Goal: Browse casually: Explore the website without a specific task or goal

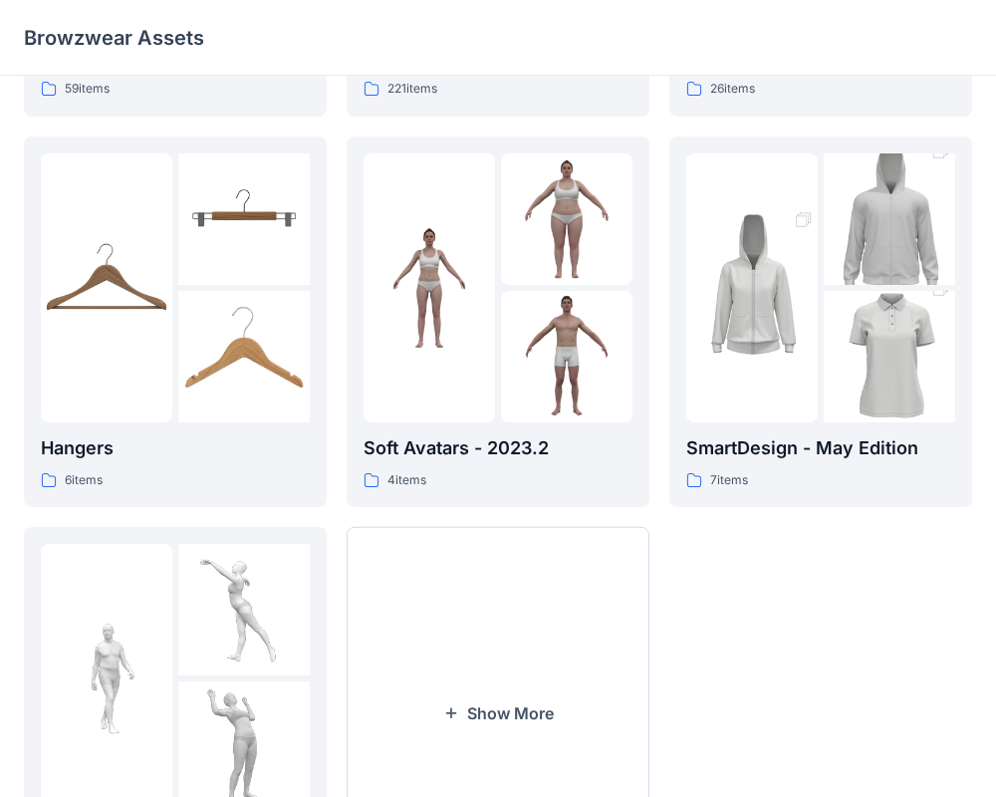
scroll to position [511, 0]
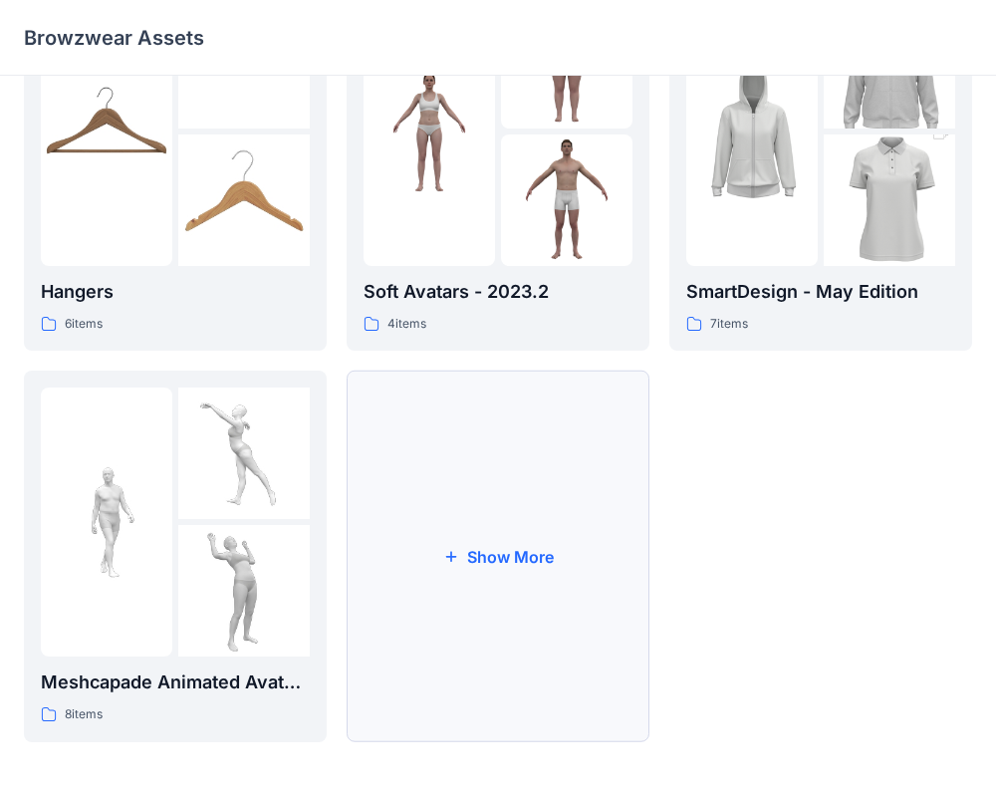
click at [511, 535] on button "Show More" at bounding box center [498, 557] width 303 height 372
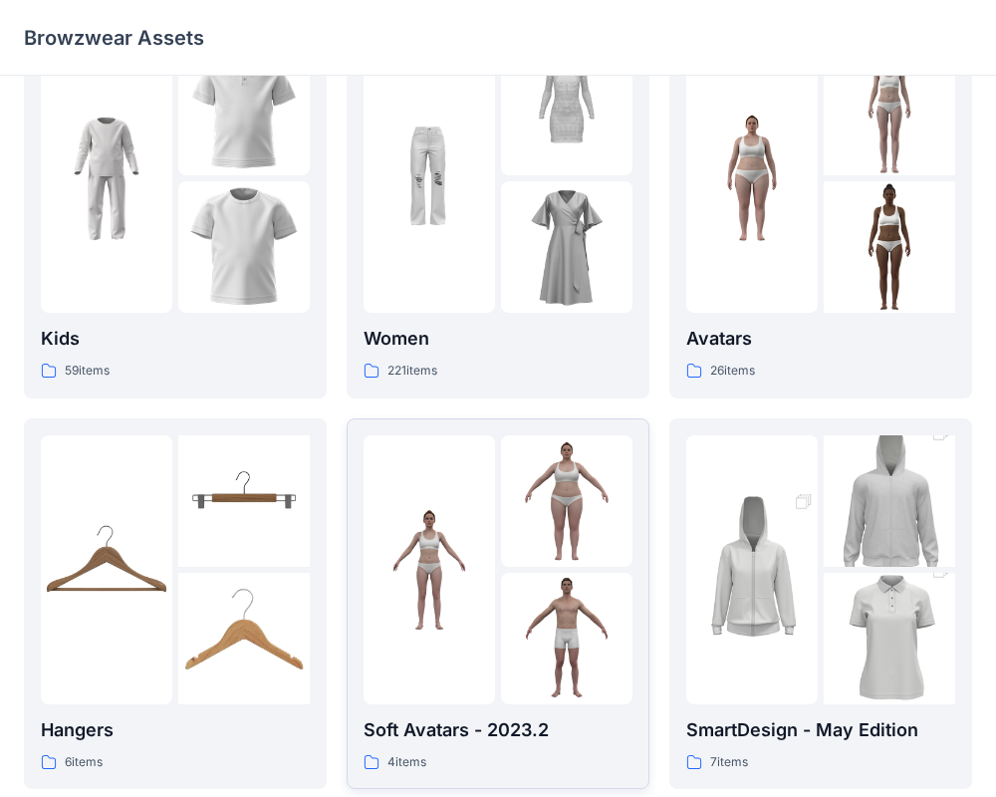
scroll to position [0, 0]
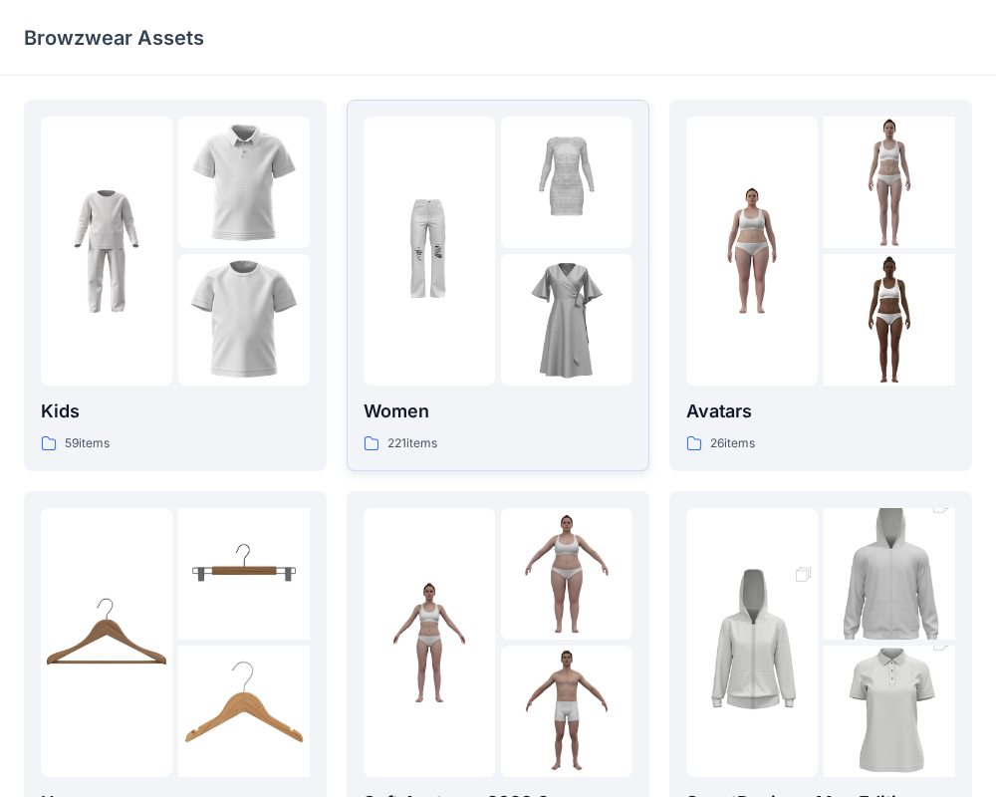
click at [433, 261] on img at bounding box center [430, 251] width 132 height 132
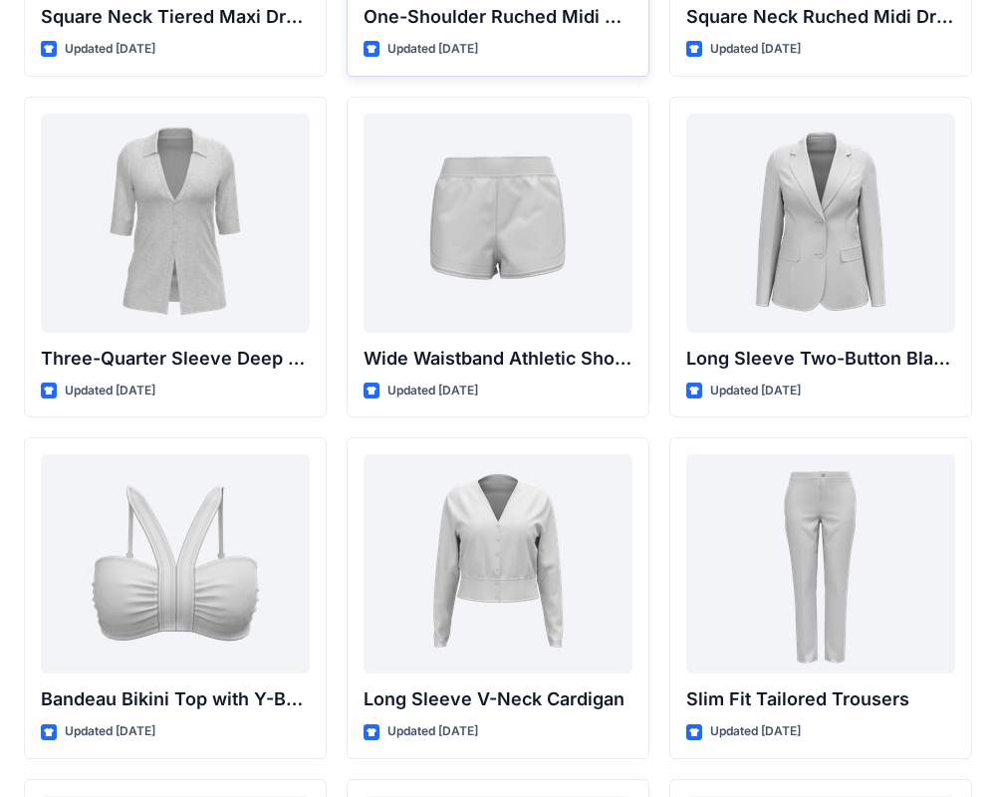
scroll to position [1737, 0]
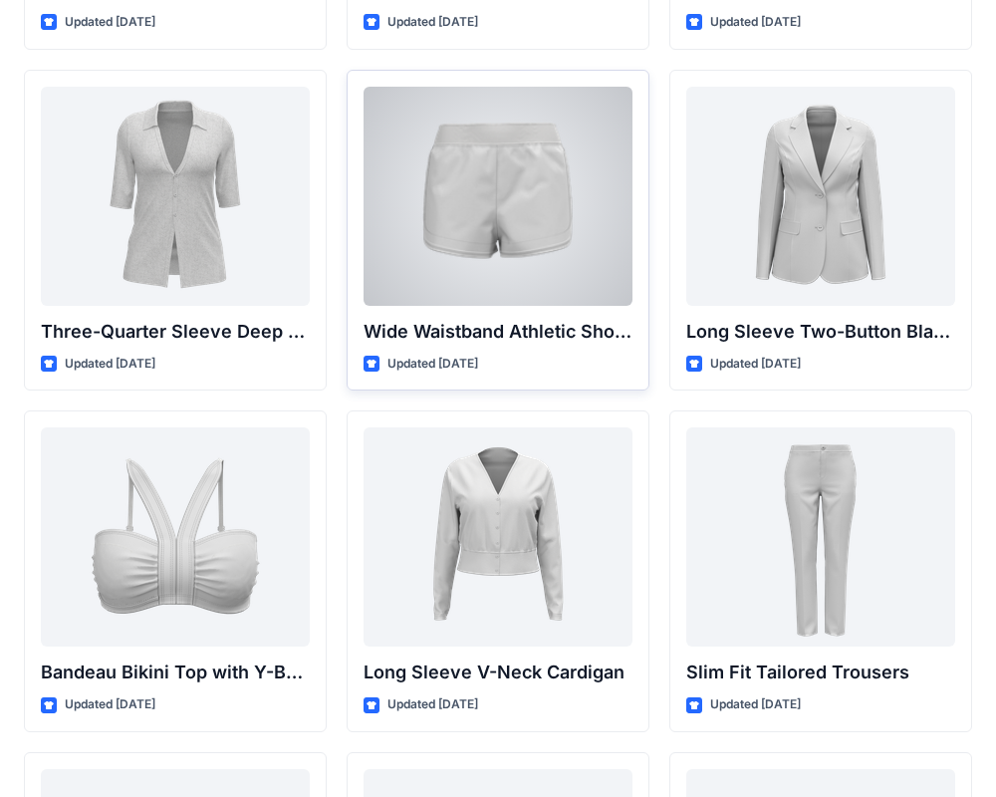
click at [447, 187] on div at bounding box center [498, 196] width 269 height 219
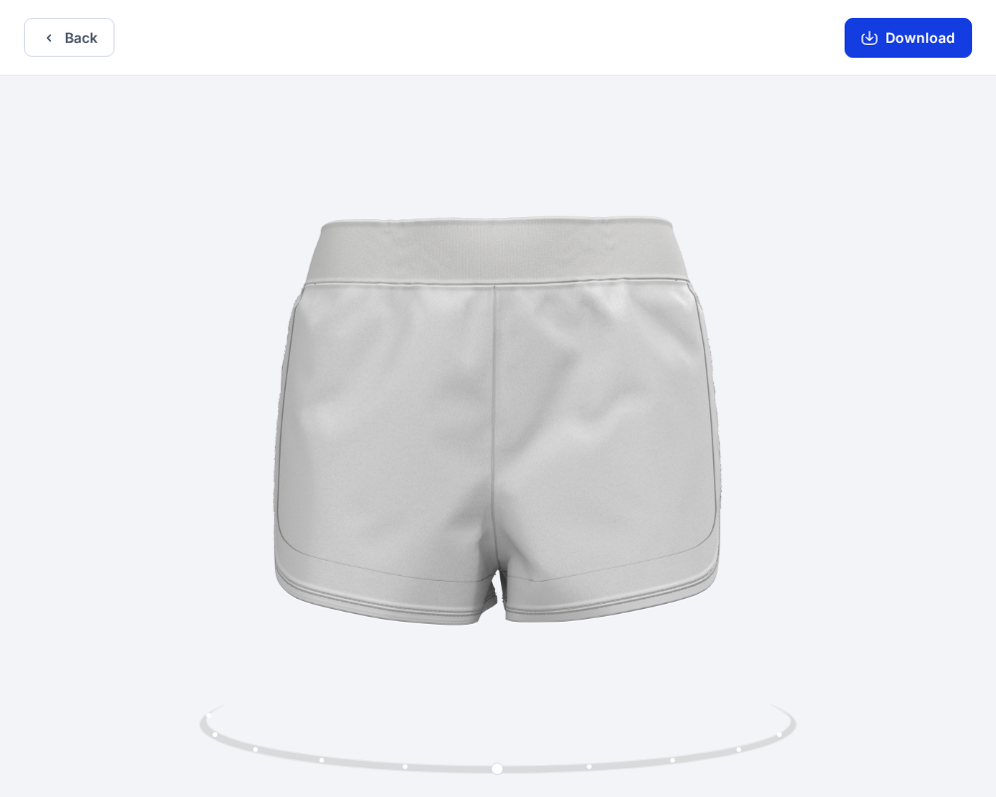
click at [878, 35] on icon "button" at bounding box center [870, 38] width 16 height 16
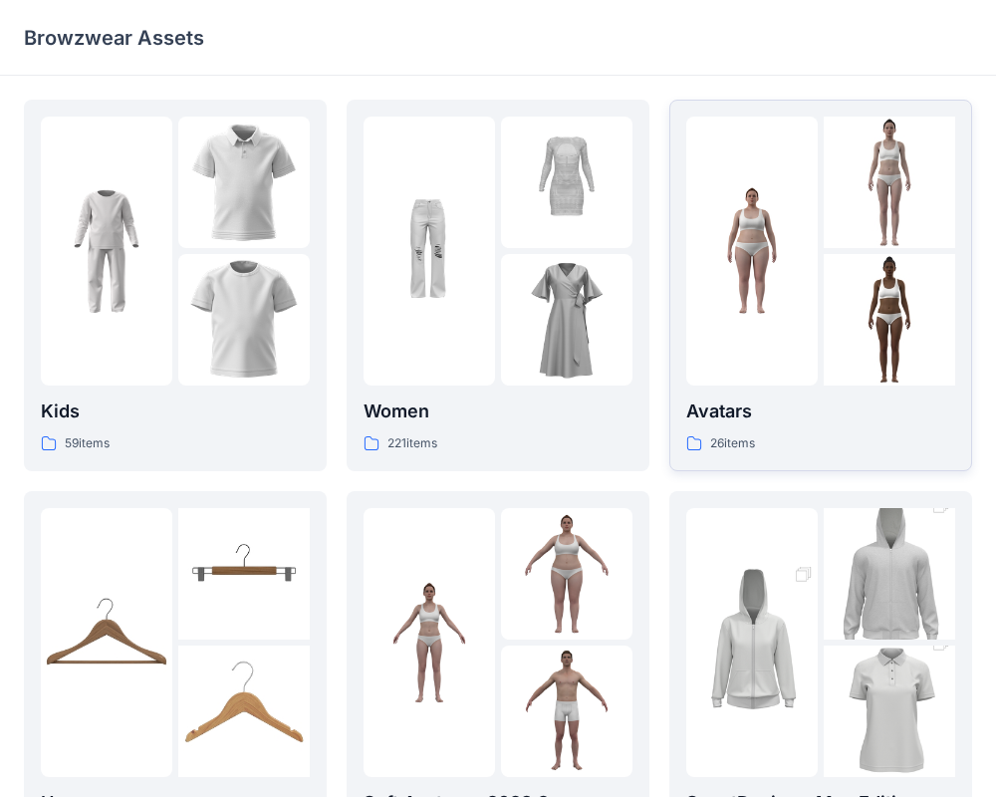
click at [799, 382] on div at bounding box center [752, 251] width 132 height 269
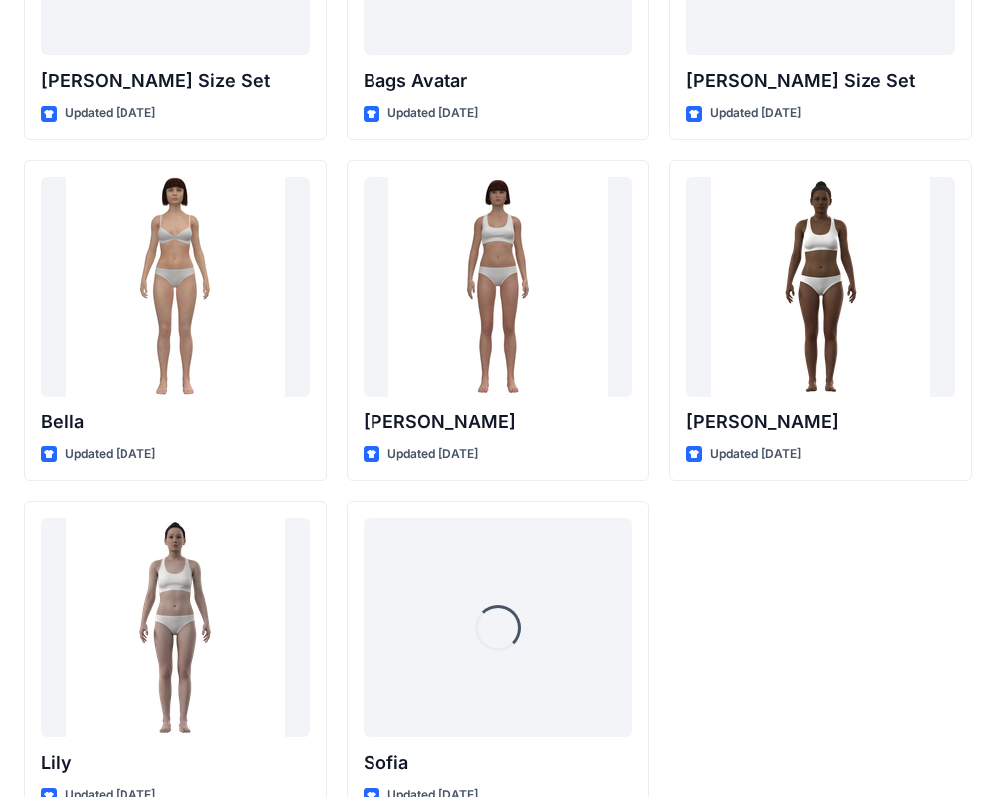
scroll to position [2378, 0]
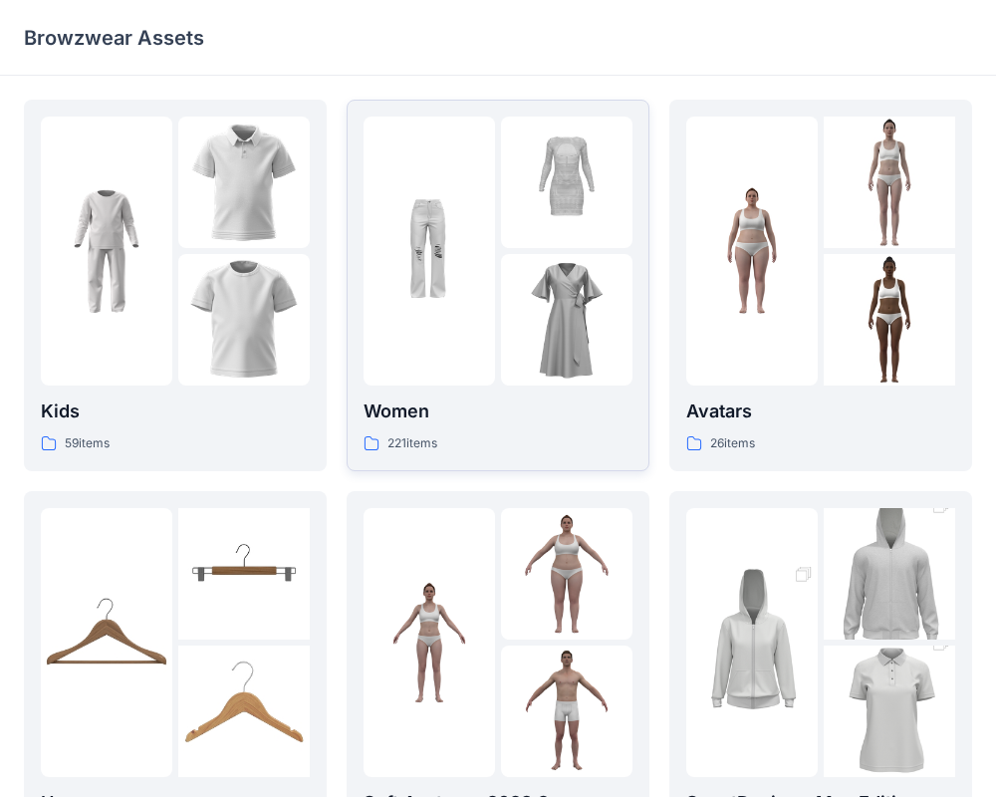
click at [518, 287] on img at bounding box center [567, 320] width 132 height 132
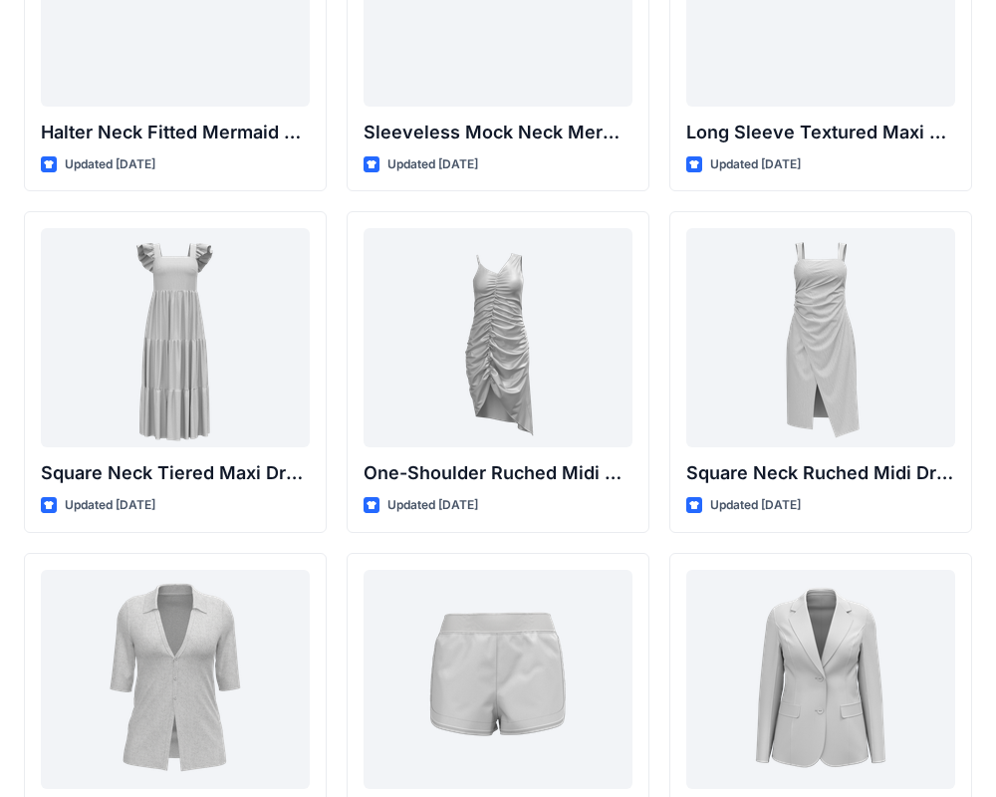
scroll to position [1255, 0]
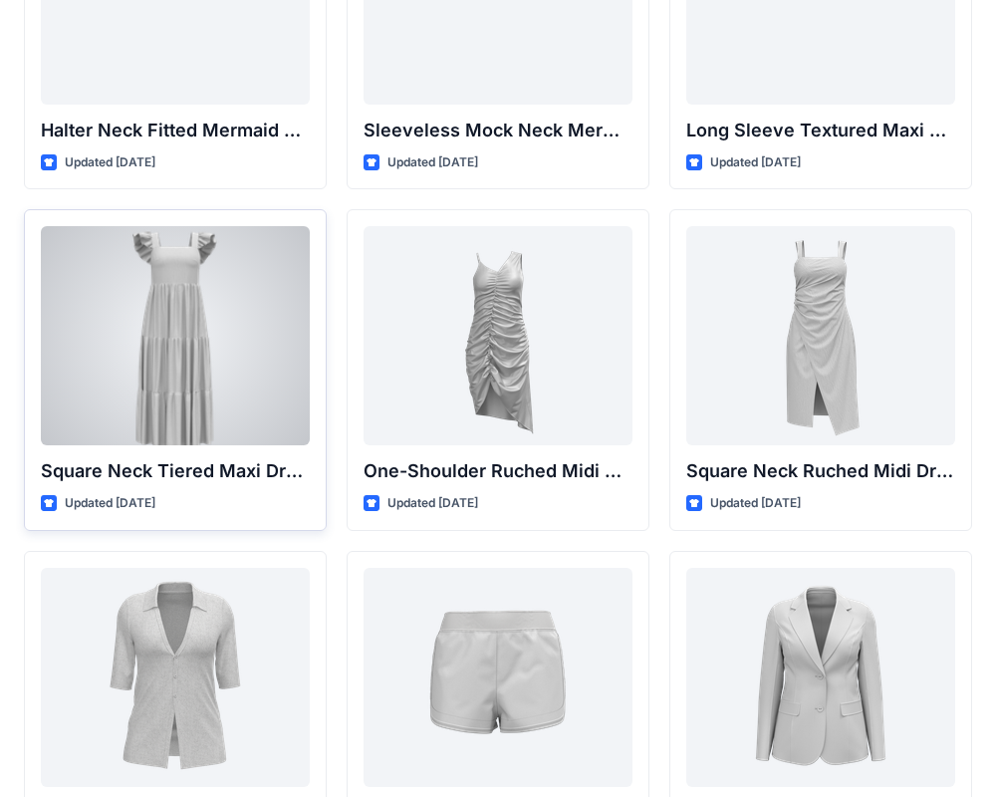
click at [194, 368] on div at bounding box center [175, 335] width 269 height 219
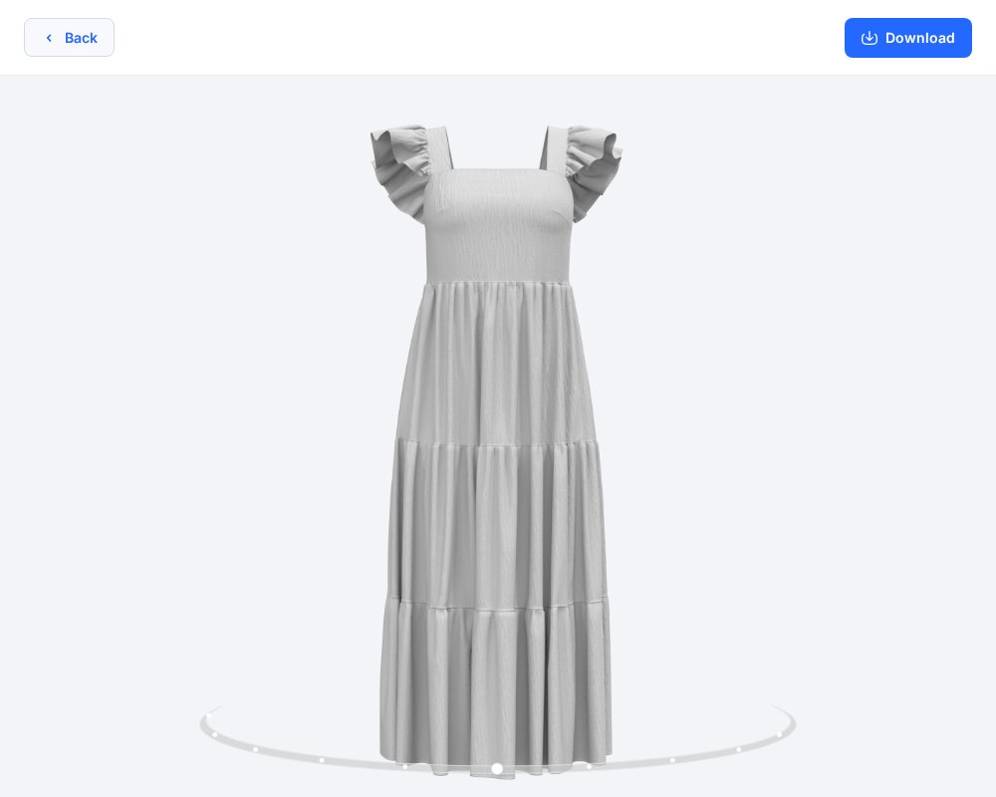
click at [80, 38] on button "Back" at bounding box center [69, 37] width 91 height 39
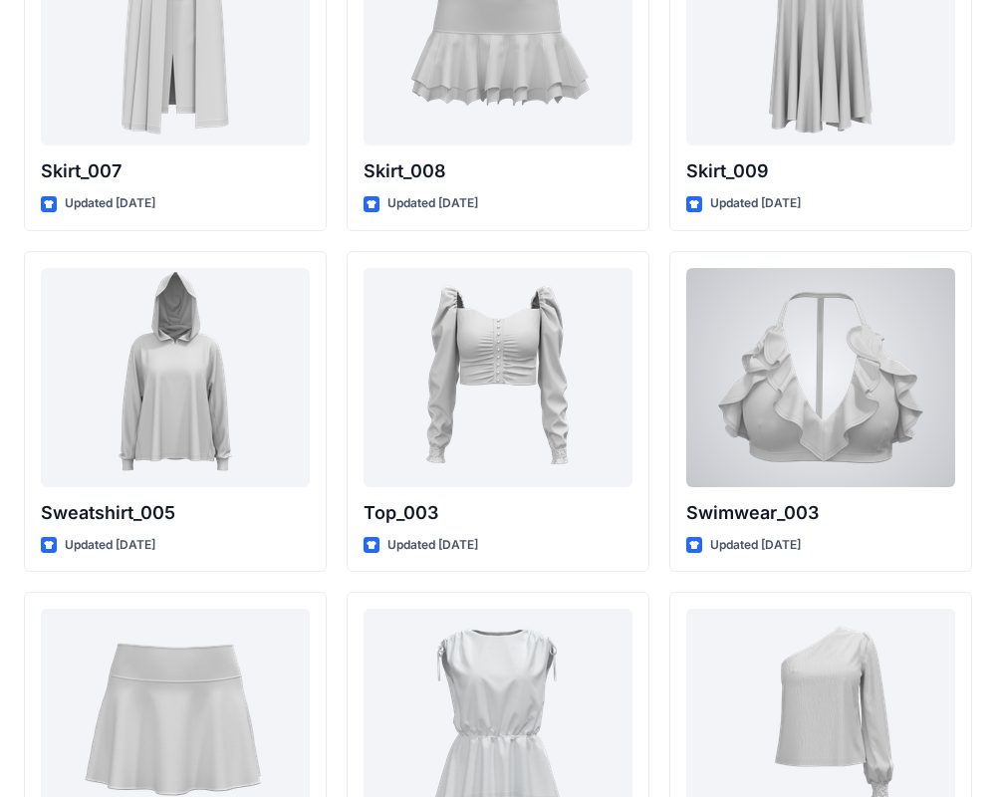
scroll to position [9754, 0]
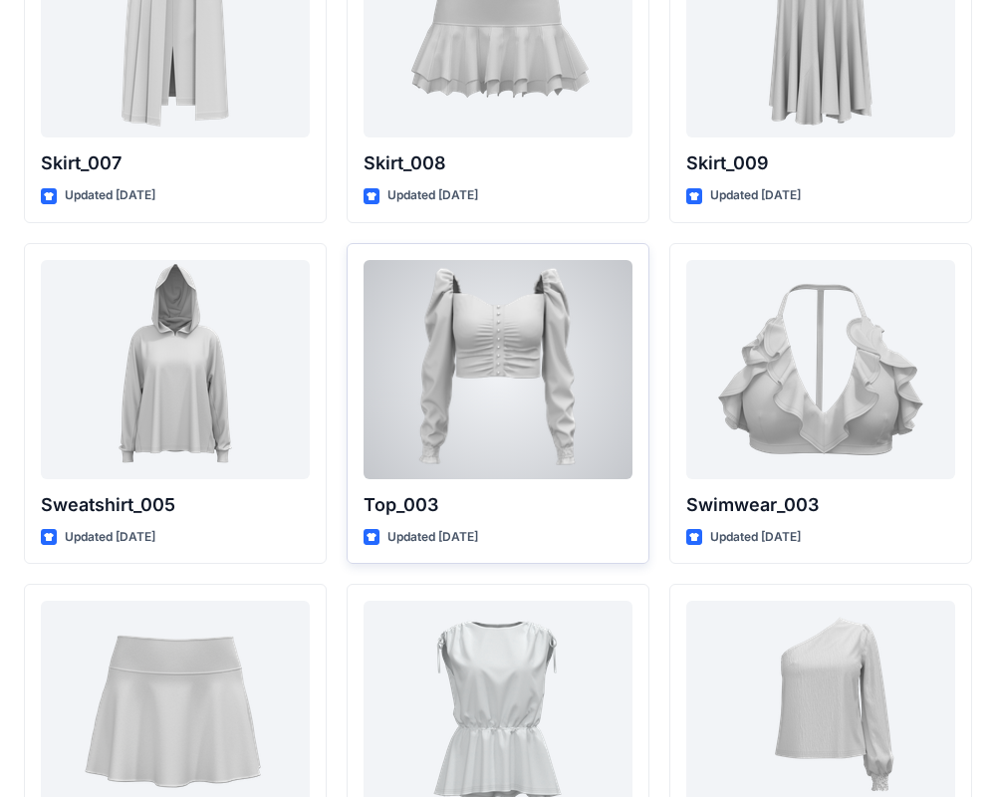
click at [524, 397] on div at bounding box center [498, 369] width 269 height 219
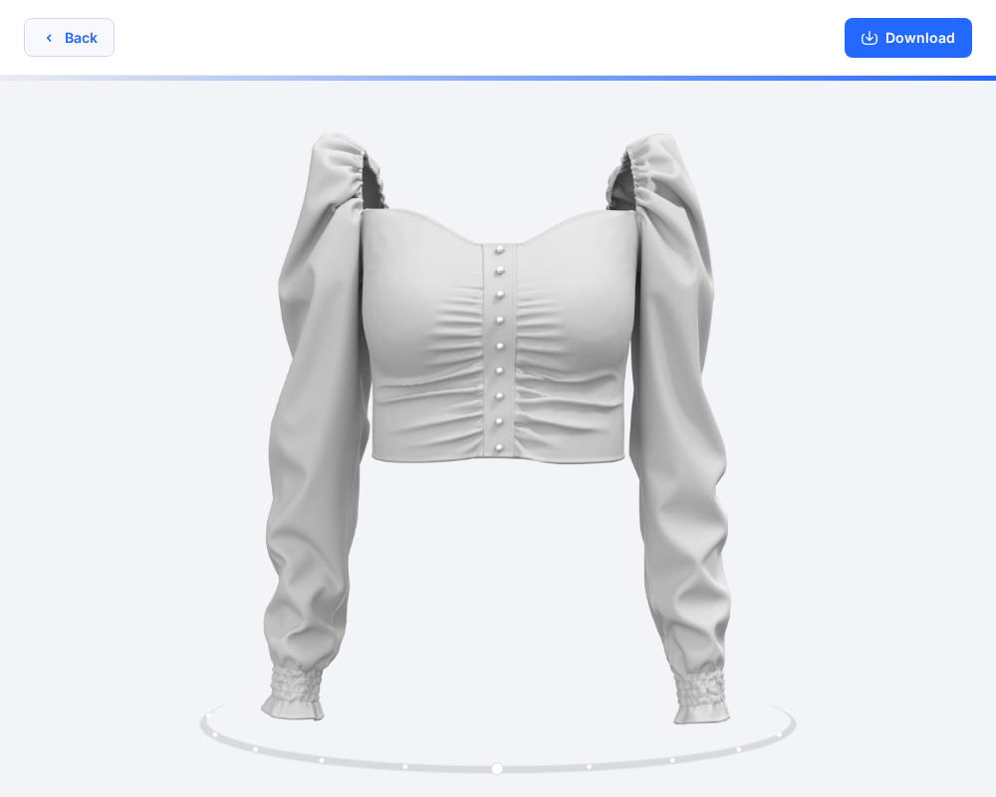
click at [72, 29] on button "Back" at bounding box center [69, 37] width 91 height 39
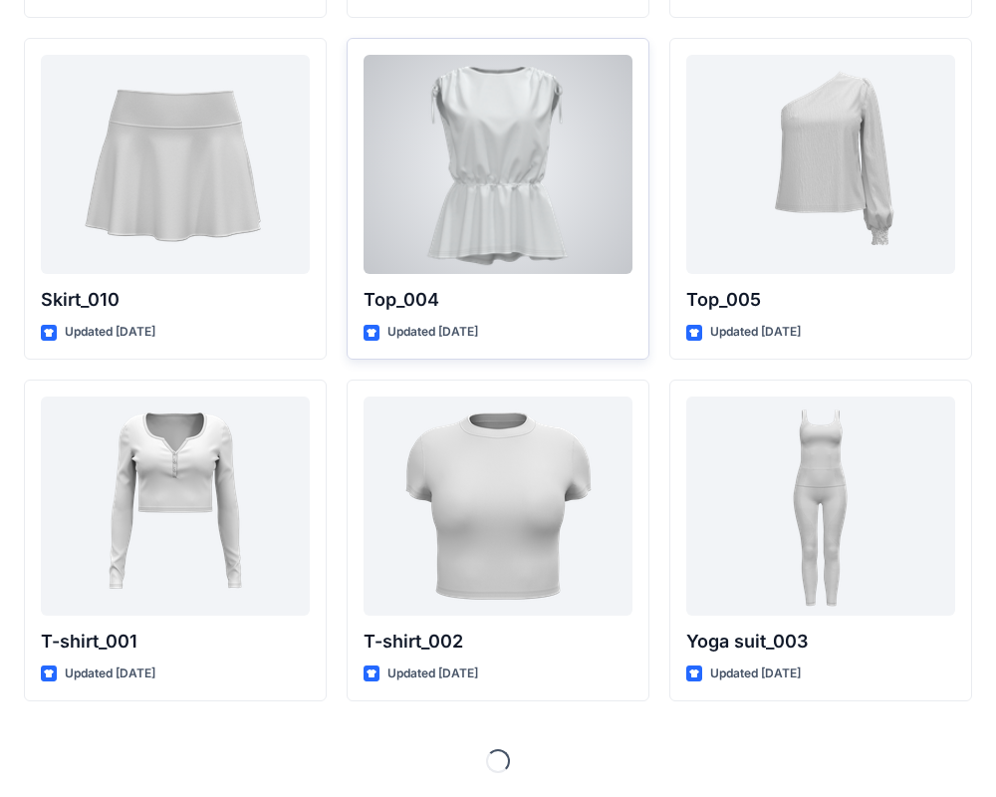
scroll to position [10240, 0]
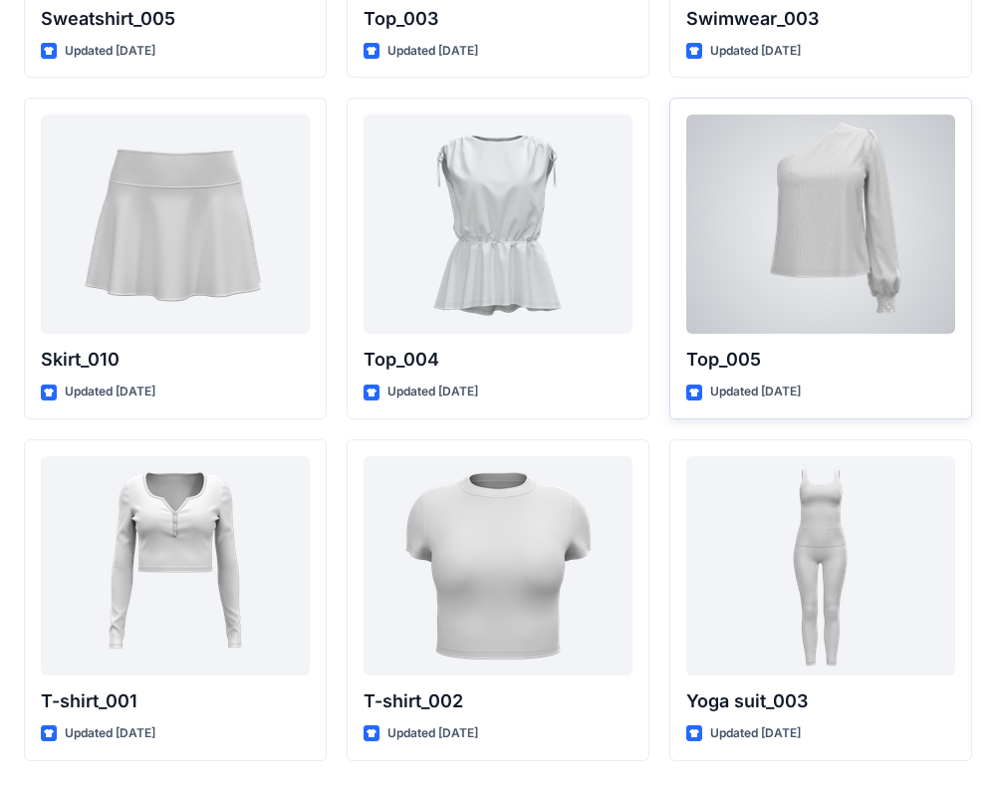
click at [844, 232] on div at bounding box center [820, 224] width 269 height 219
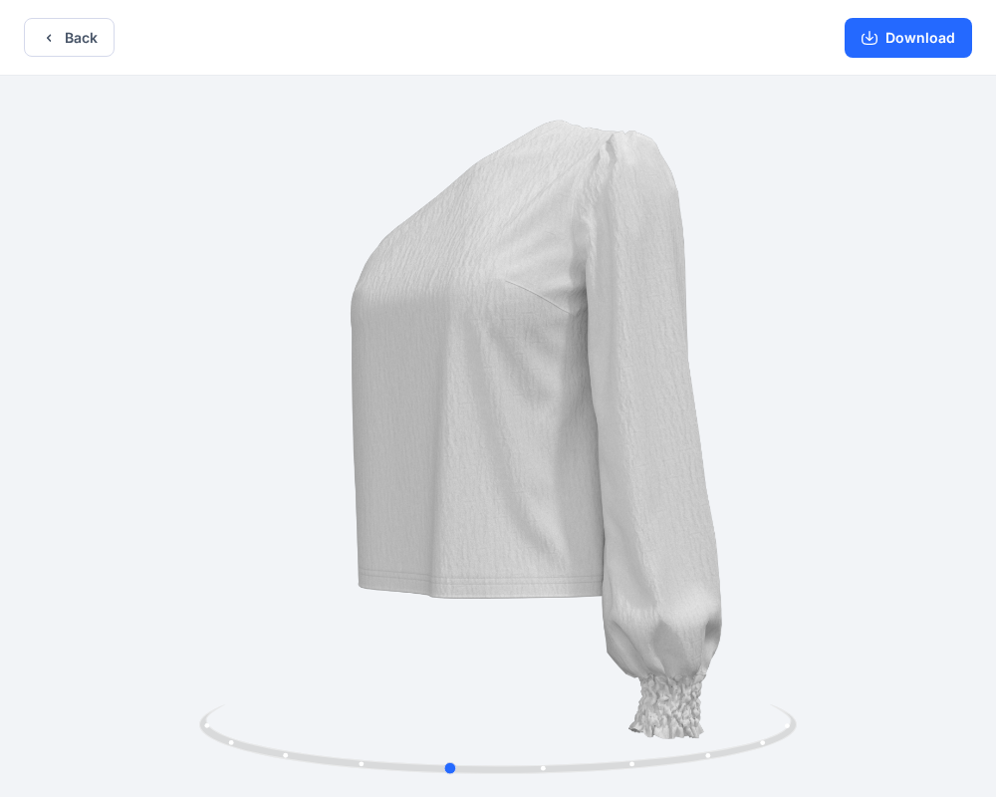
drag, startPoint x: 629, startPoint y: 328, endPoint x: 580, endPoint y: 428, distance: 111.8
click at [580, 428] on div at bounding box center [498, 438] width 996 height 725
drag, startPoint x: 618, startPoint y: 300, endPoint x: 623, endPoint y: 311, distance: 12.0
click at [623, 311] on div at bounding box center [498, 438] width 996 height 725
click at [918, 45] on button "Download" at bounding box center [909, 38] width 128 height 40
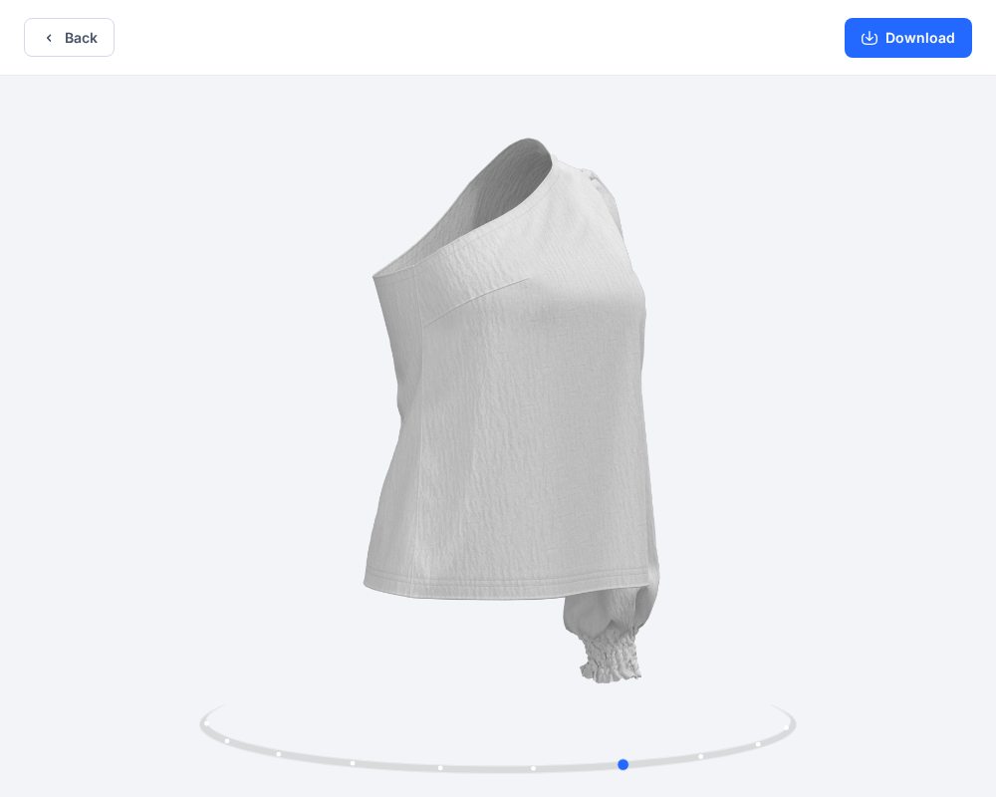
drag, startPoint x: 455, startPoint y: 411, endPoint x: 554, endPoint y: 404, distance: 98.9
click at [554, 404] on div at bounding box center [498, 438] width 996 height 725
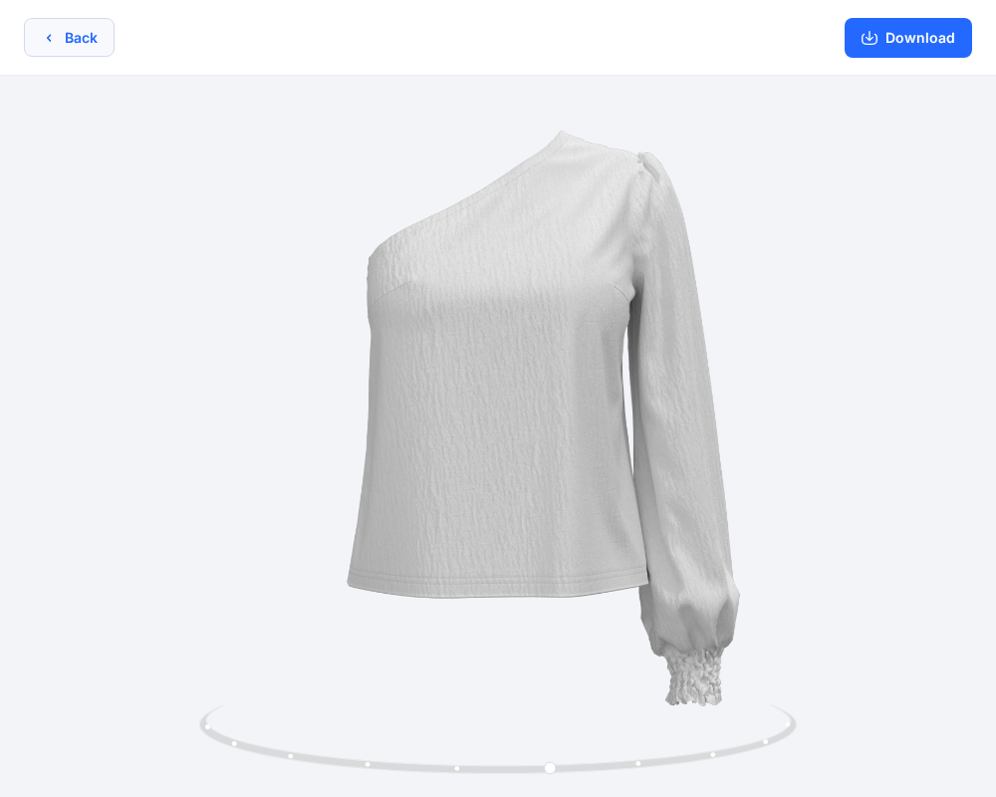
click at [61, 44] on button "Back" at bounding box center [69, 37] width 91 height 39
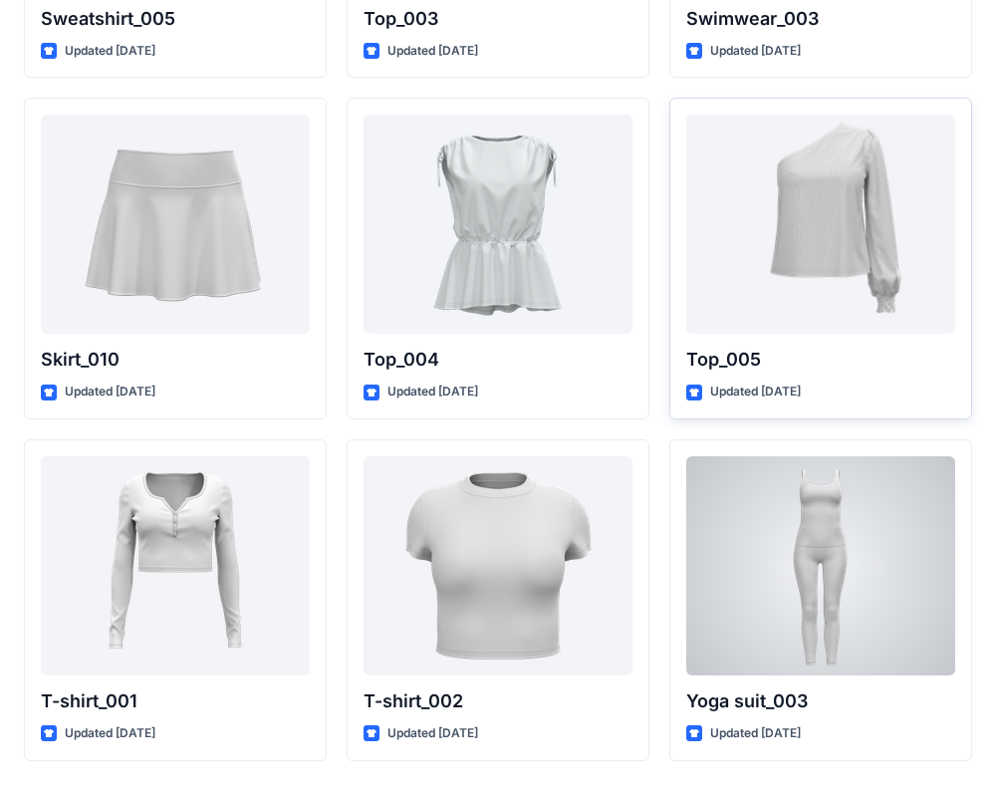
scroll to position [10299, 0]
